Goal: Task Accomplishment & Management: Use online tool/utility

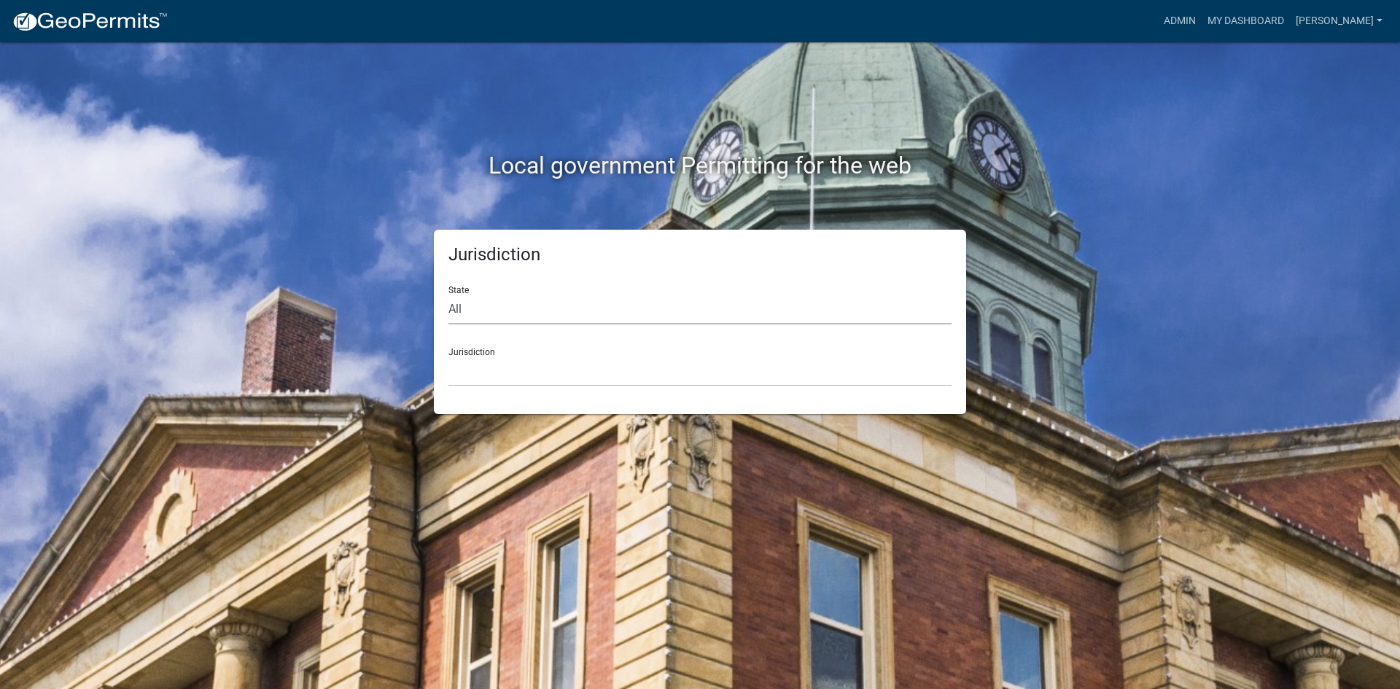
drag, startPoint x: 503, startPoint y: 308, endPoint x: 505, endPoint y: 319, distance: 10.3
click at [503, 308] on select "All [US_STATE] [US_STATE] [US_STATE] [US_STATE] [US_STATE] [US_STATE] [US_STATE…" at bounding box center [699, 310] width 503 height 30
select select "[US_STATE]"
click at [448, 295] on select "All [US_STATE] [US_STATE] [US_STATE] [US_STATE] [US_STATE] [US_STATE] [US_STATE…" at bounding box center [699, 310] width 503 height 30
click at [471, 370] on select "[GEOGRAPHIC_DATA], [US_STATE] [GEOGRAPHIC_DATA], [US_STATE] [GEOGRAPHIC_DATA], …" at bounding box center [699, 372] width 503 height 30
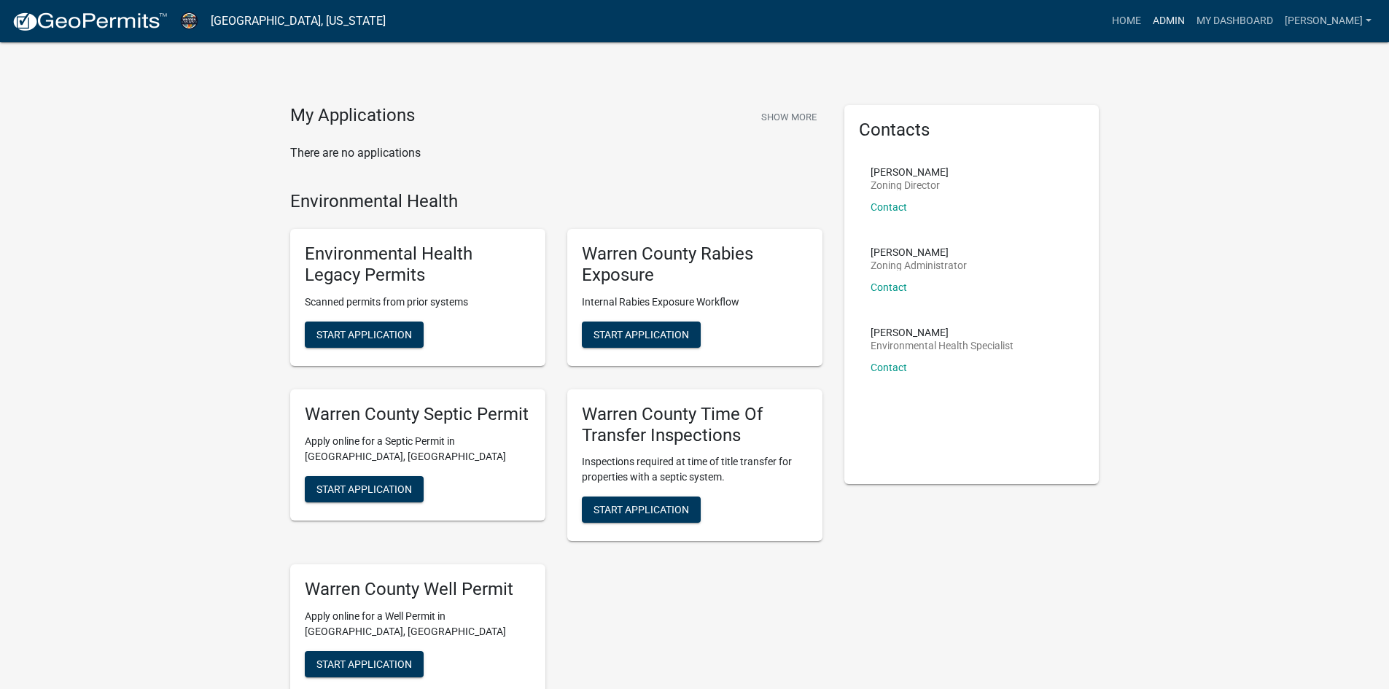
click at [1182, 23] on link "Admin" at bounding box center [1169, 21] width 44 height 28
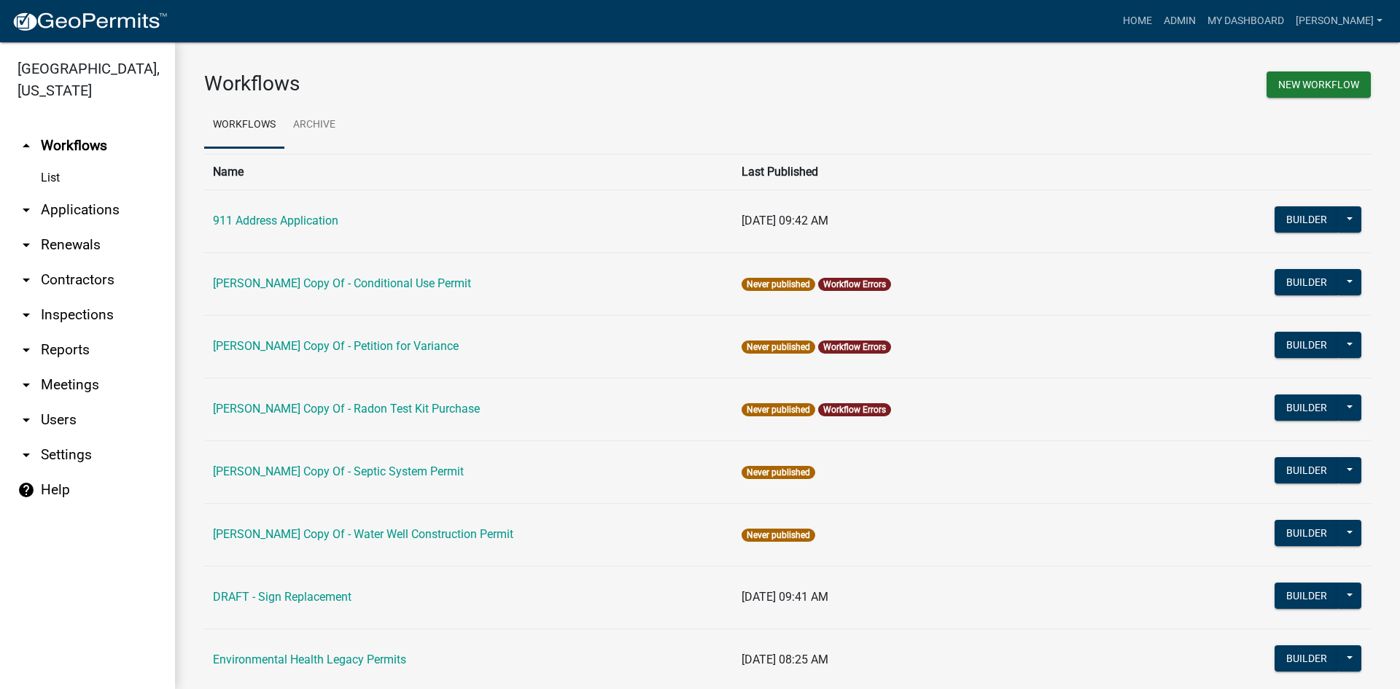
click at [72, 300] on link "arrow_drop_down Inspections" at bounding box center [87, 314] width 175 height 35
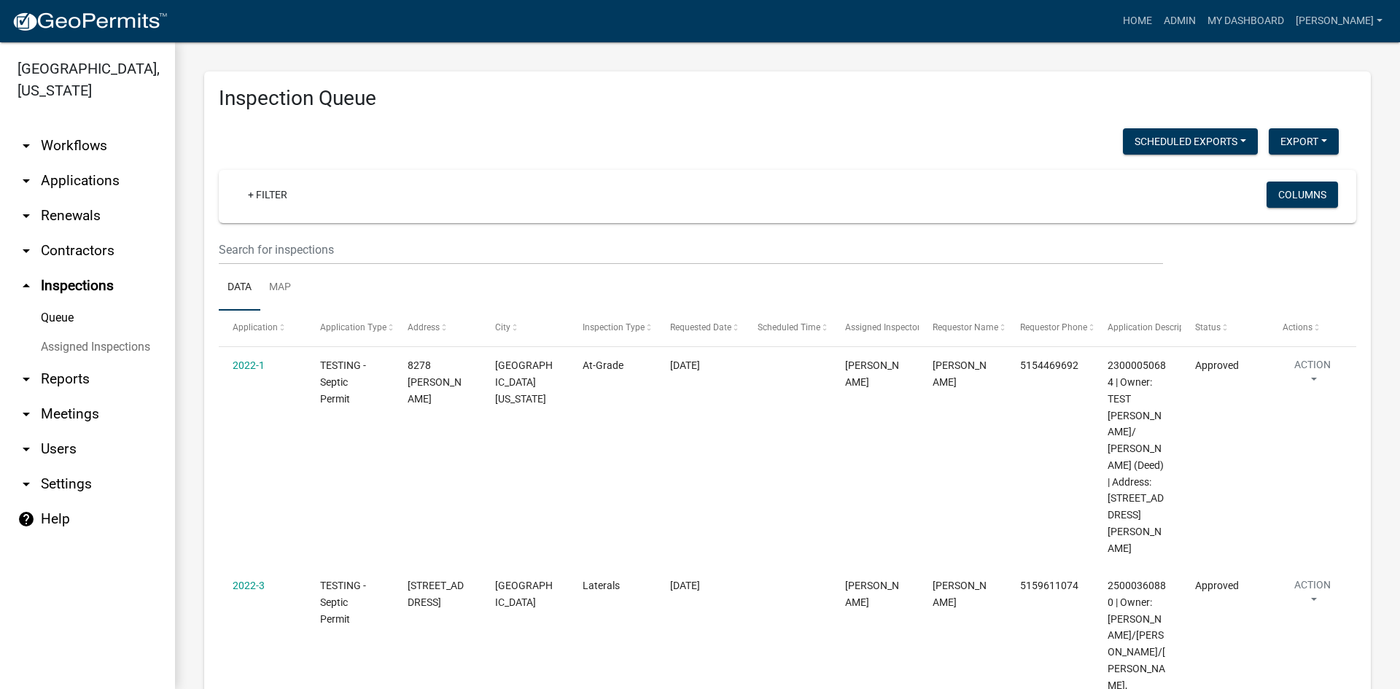
drag, startPoint x: 380, startPoint y: 206, endPoint x: 365, endPoint y: 200, distance: 16.4
click at [379, 206] on div "+ Filter" at bounding box center [600, 197] width 750 height 30
click at [287, 203] on link "+ Filter" at bounding box center [267, 195] width 63 height 26
click at [288, 253] on input "text" at bounding box center [691, 250] width 944 height 30
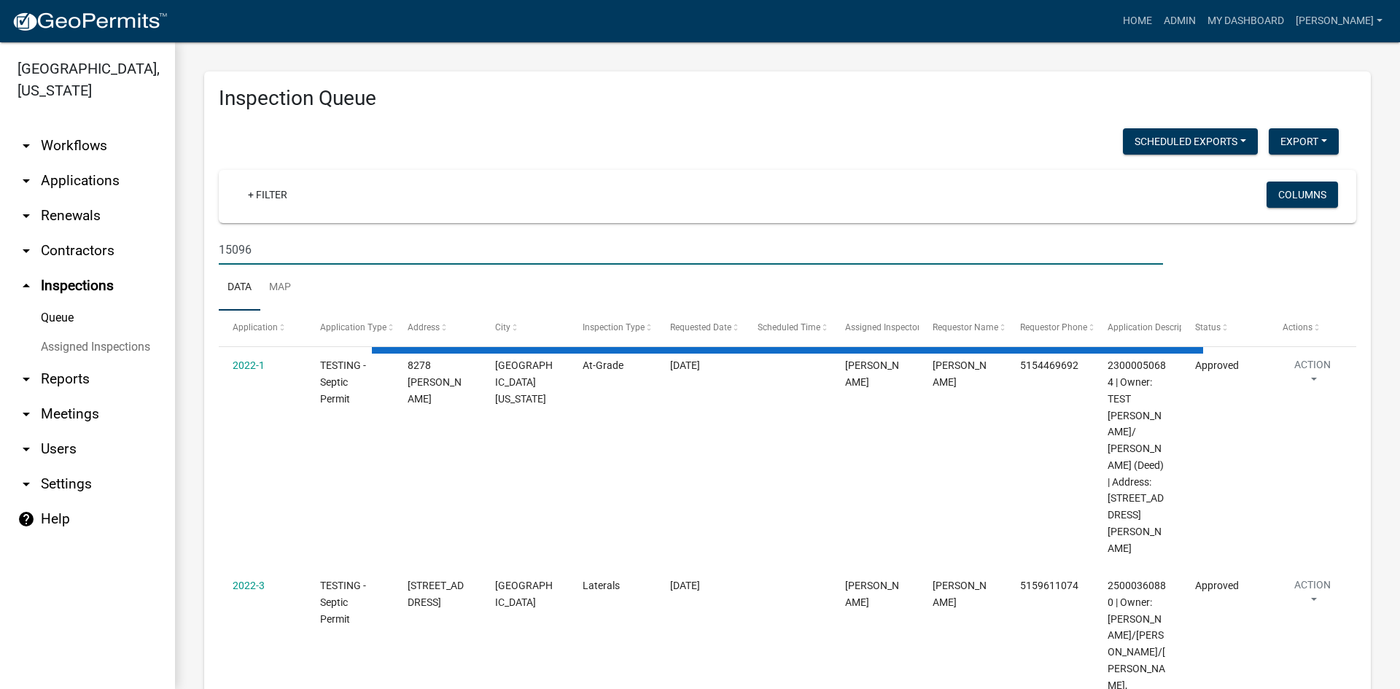
type input "15096"
